Goal: Check status: Check status

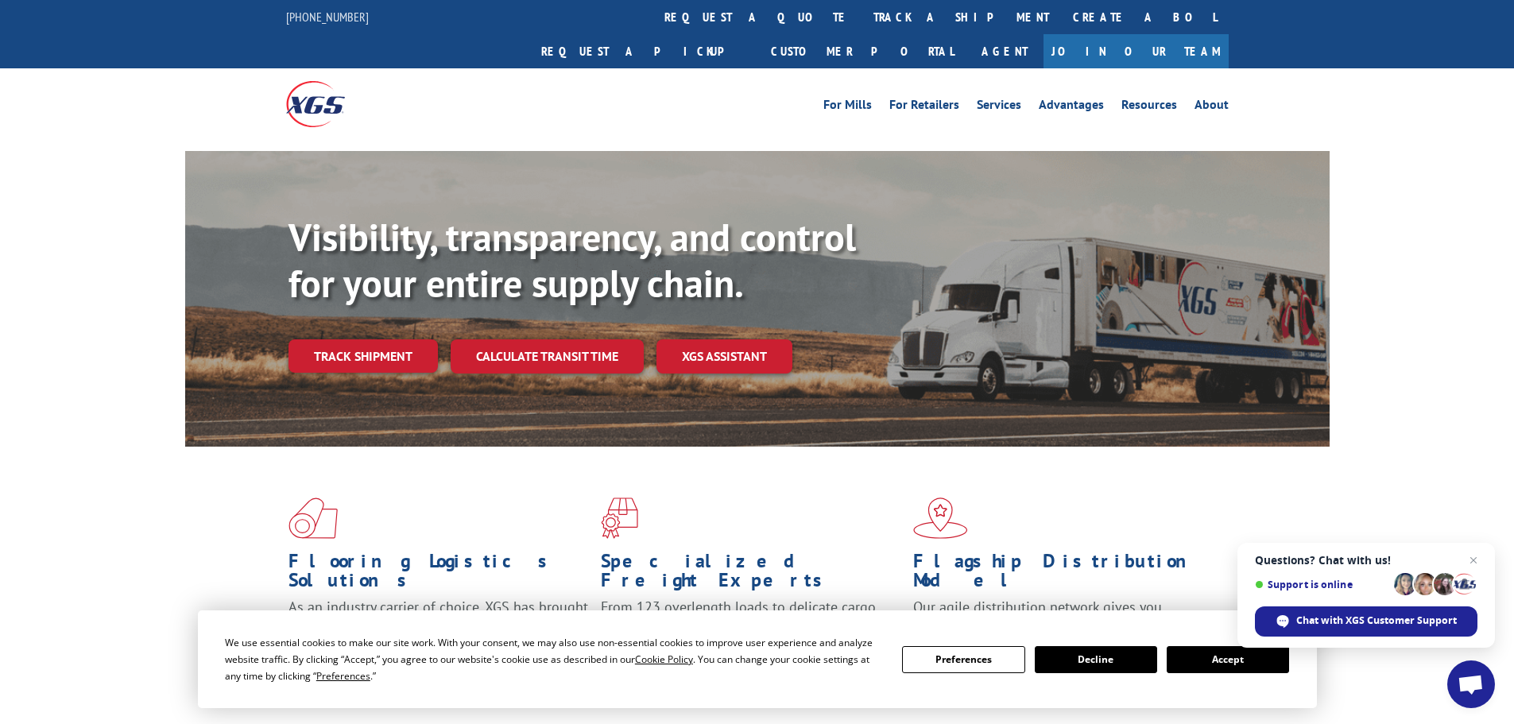
click at [1212, 665] on button "Accept" at bounding box center [1227, 659] width 122 height 27
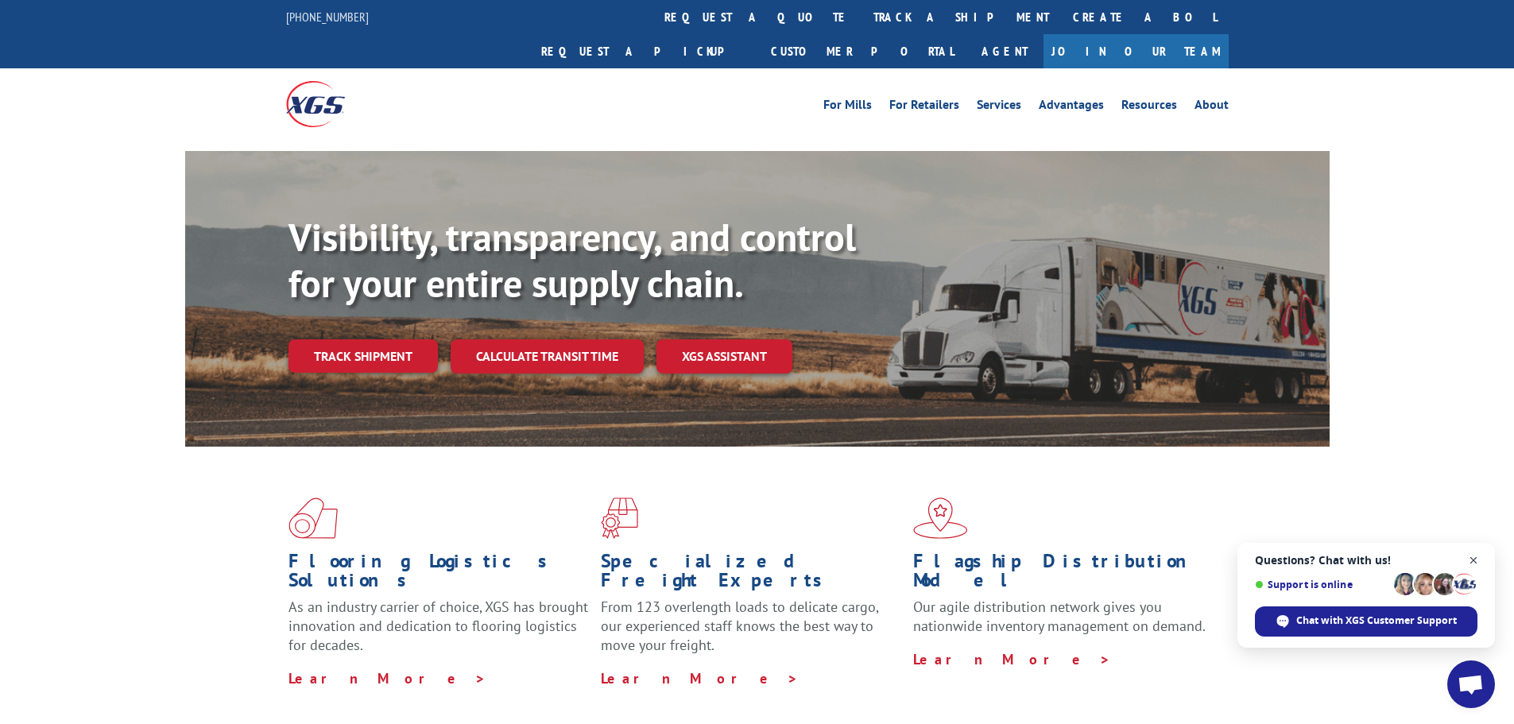
click at [1477, 556] on span "Open chat" at bounding box center [1474, 561] width 20 height 20
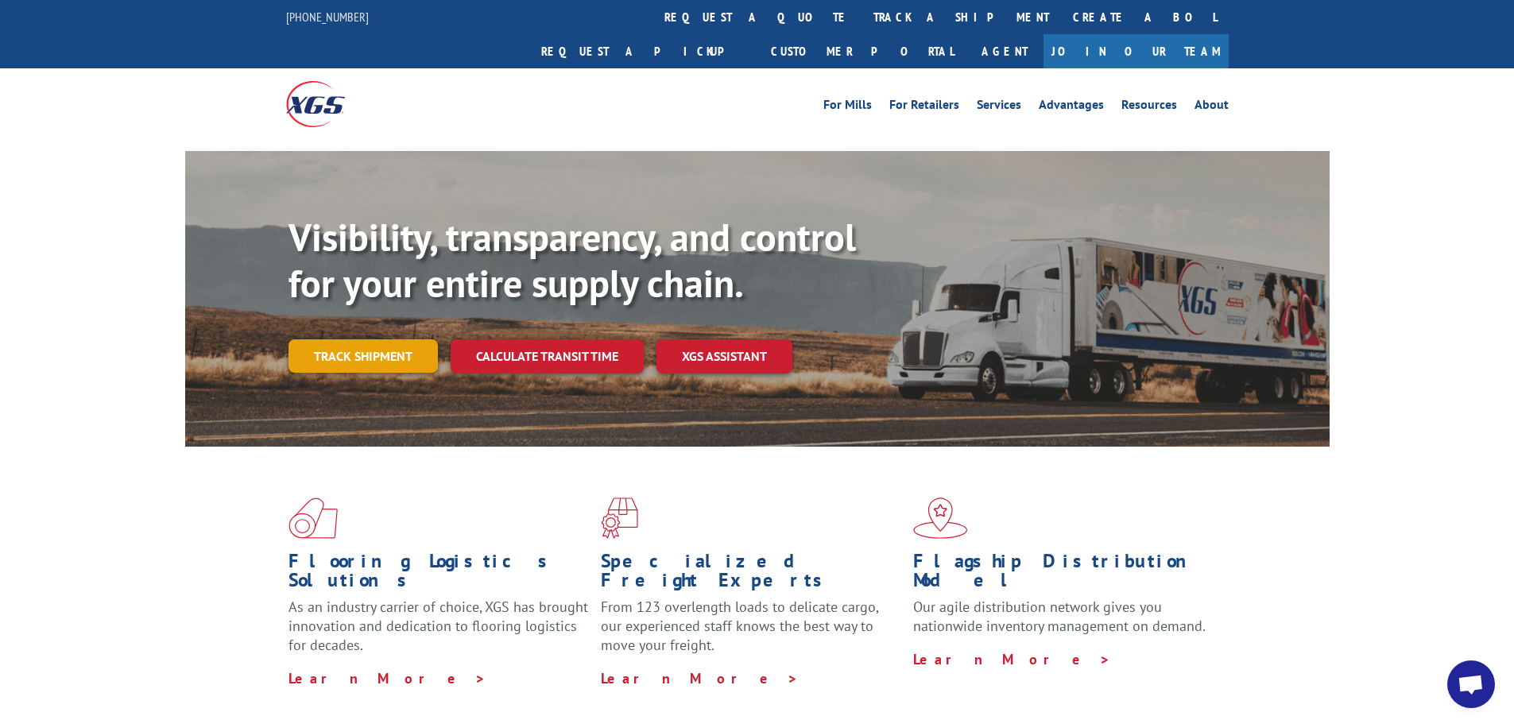
click at [381, 339] on link "Track shipment" at bounding box center [362, 355] width 149 height 33
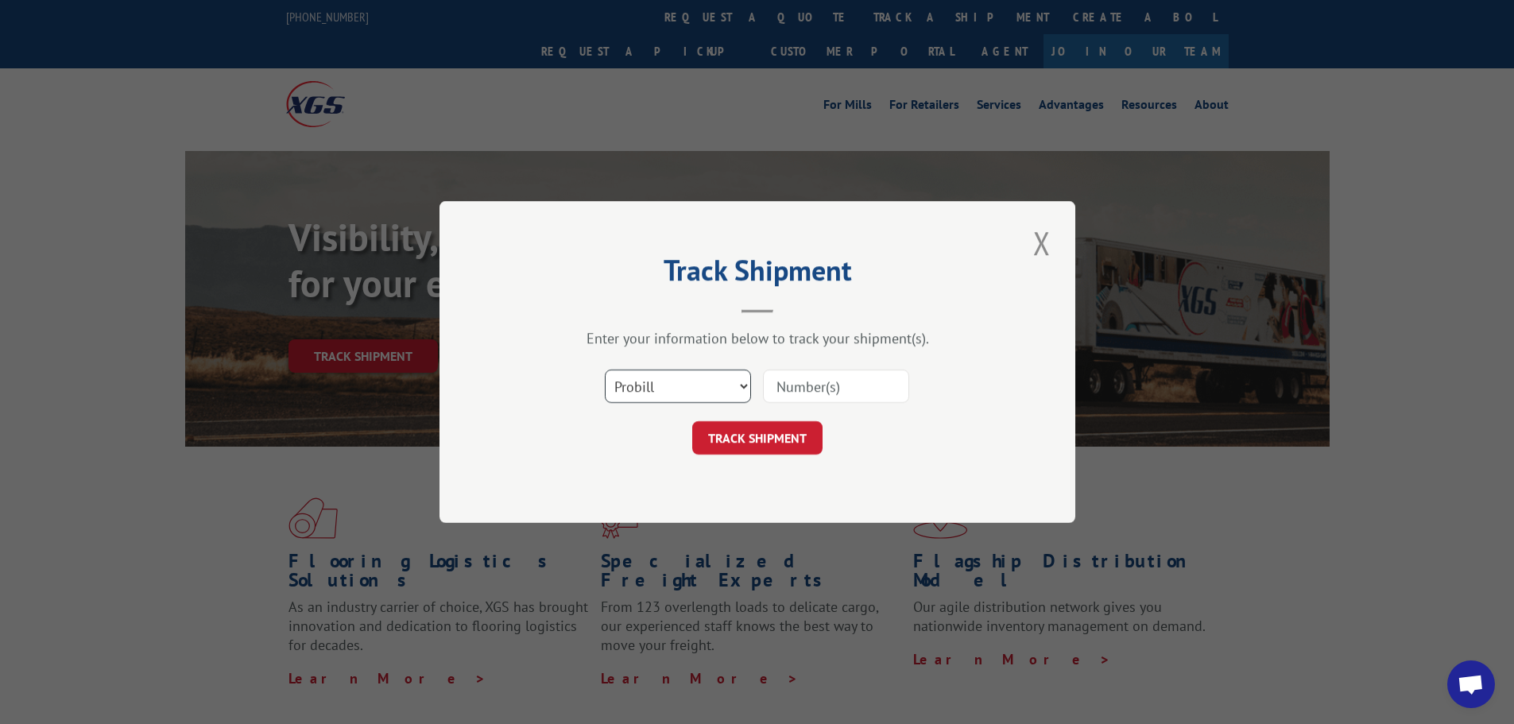
click at [683, 389] on select "Select category... Probill BOL PO" at bounding box center [678, 385] width 146 height 33
select select "bol"
click at [605, 369] on select "Select category... Probill BOL PO" at bounding box center [678, 385] width 146 height 33
click at [781, 383] on input at bounding box center [836, 385] width 146 height 33
type input "4848003"
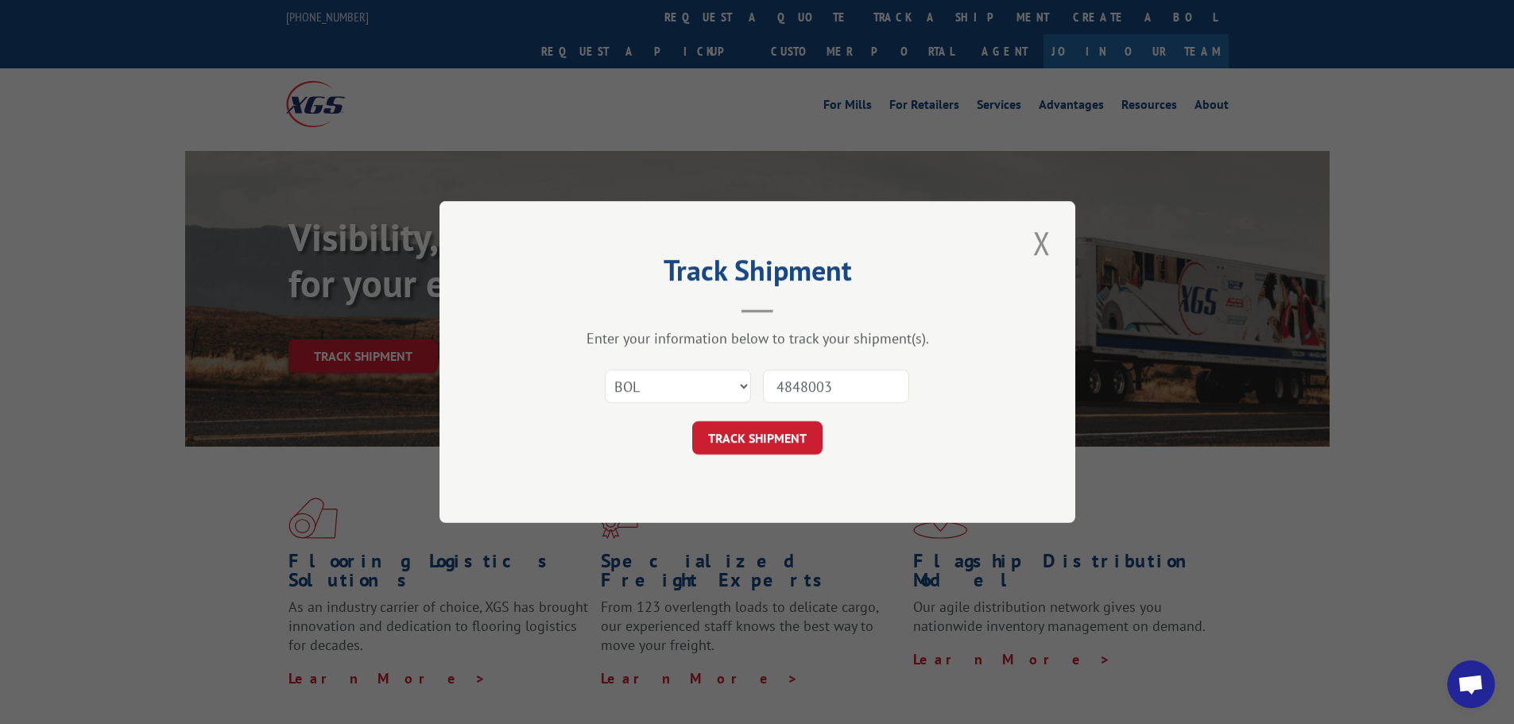
click at [692, 421] on button "TRACK SHIPMENT" at bounding box center [757, 437] width 130 height 33
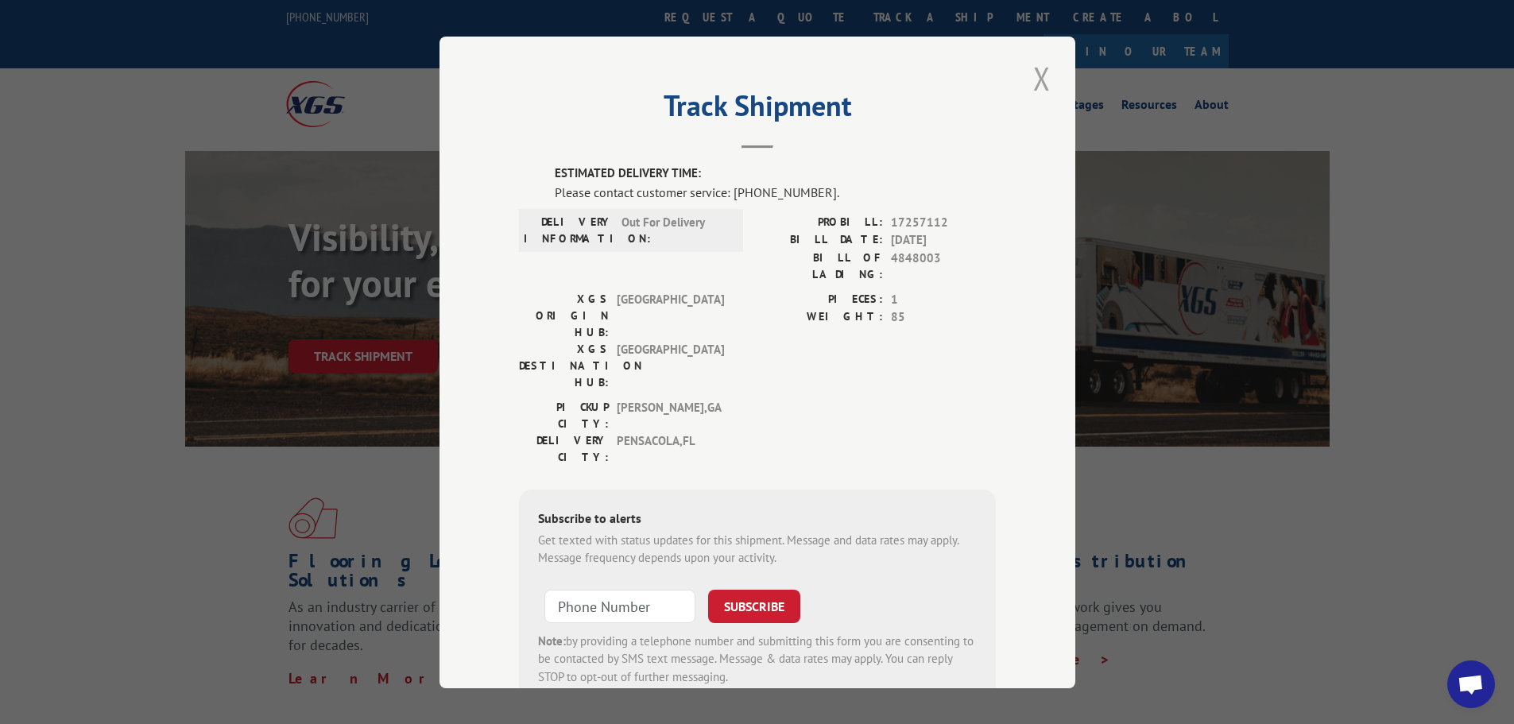
click at [1039, 82] on button "Close modal" at bounding box center [1041, 78] width 27 height 44
